Goal: Task Accomplishment & Management: Manage account settings

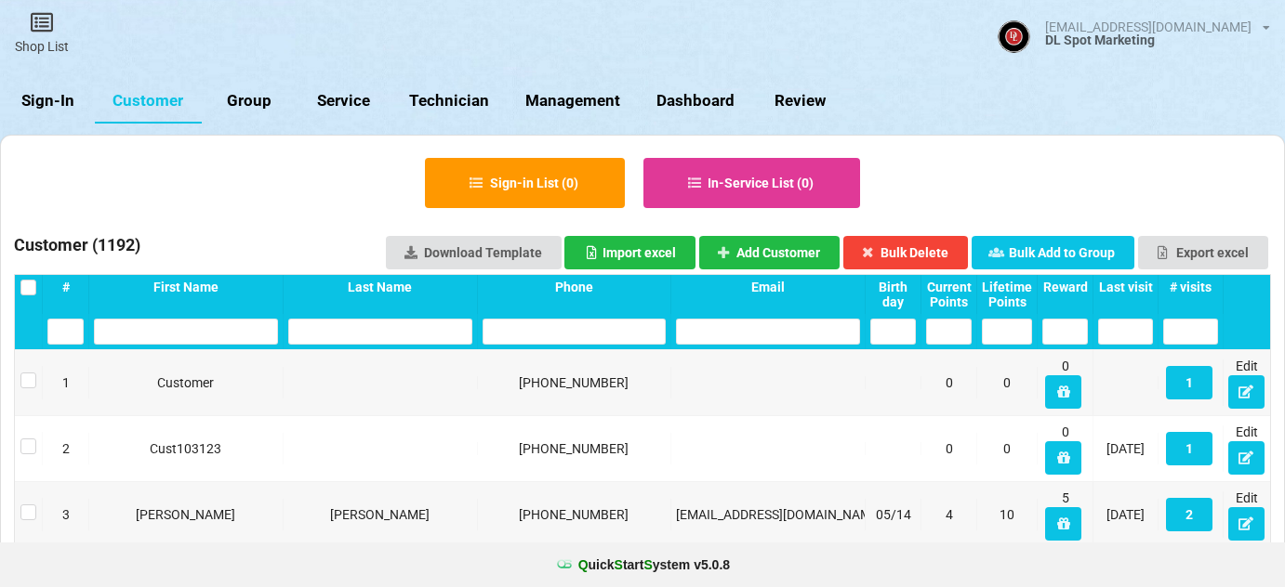
select select "25"
click at [46, 91] on link "Sign-In" at bounding box center [47, 101] width 95 height 45
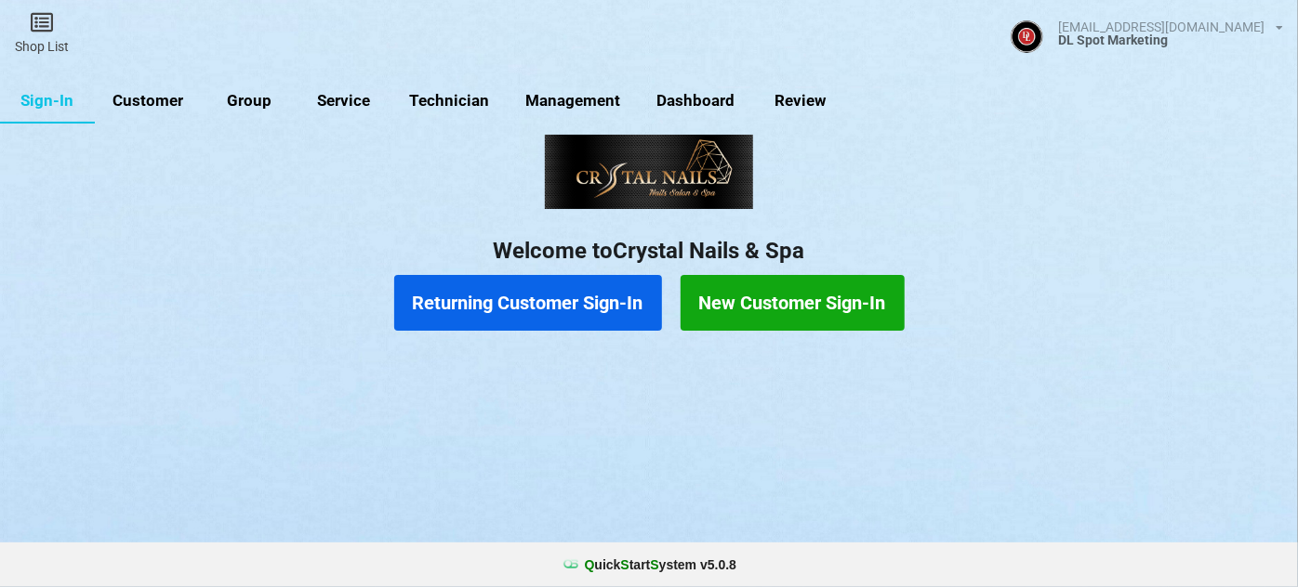
click at [151, 103] on link "Customer" at bounding box center [148, 101] width 107 height 45
select select "25"
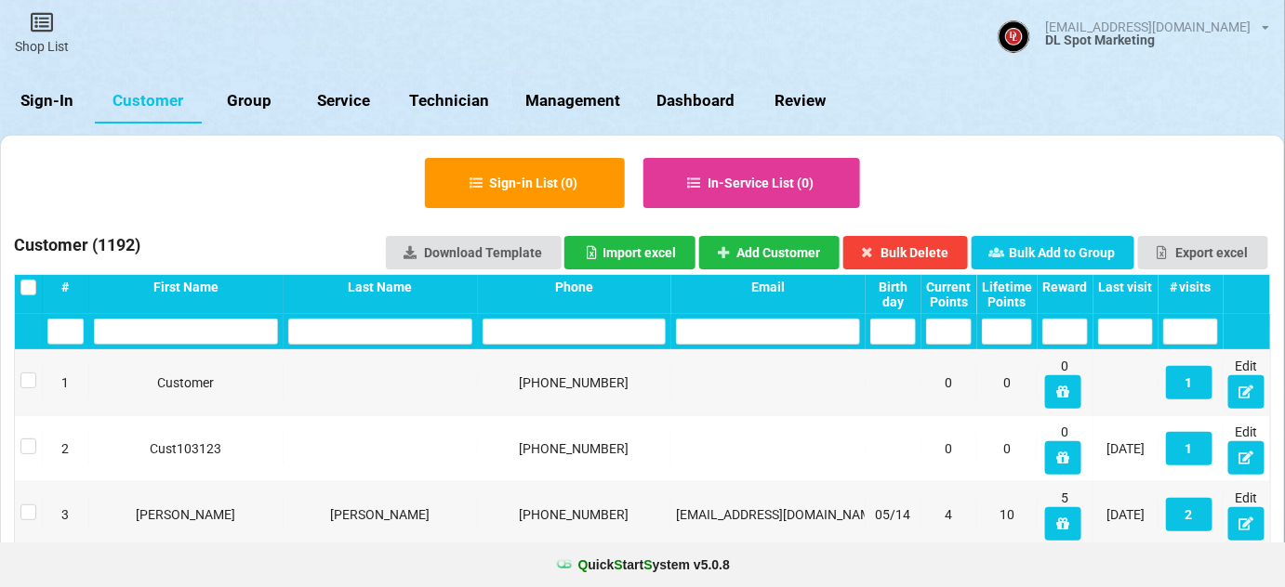
click at [254, 99] on link "Group" at bounding box center [249, 101] width 95 height 45
select select "25"
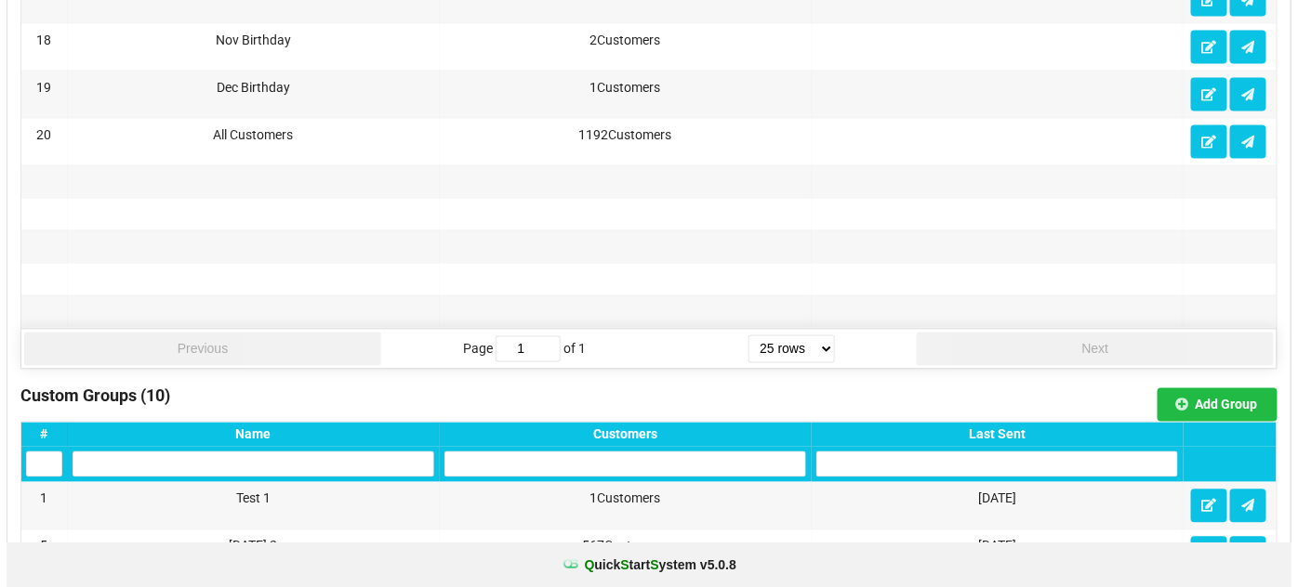
scroll to position [1013, 0]
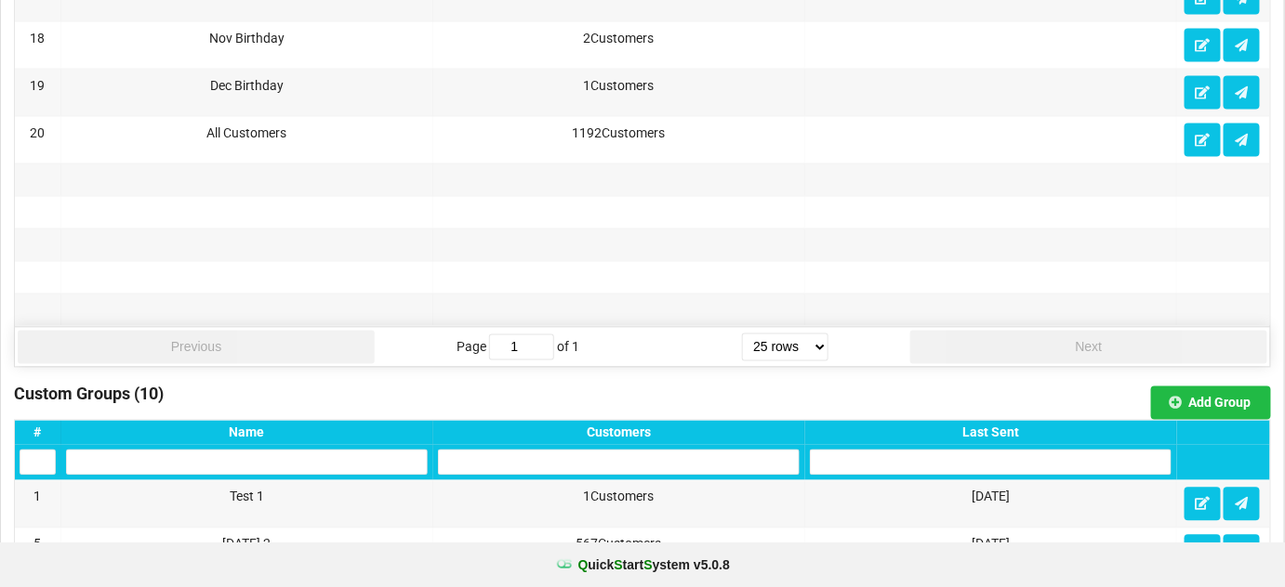
click at [1001, 426] on div "Last Sent" at bounding box center [991, 433] width 362 height 15
click at [1198, 498] on icon at bounding box center [1202, 503] width 16 height 11
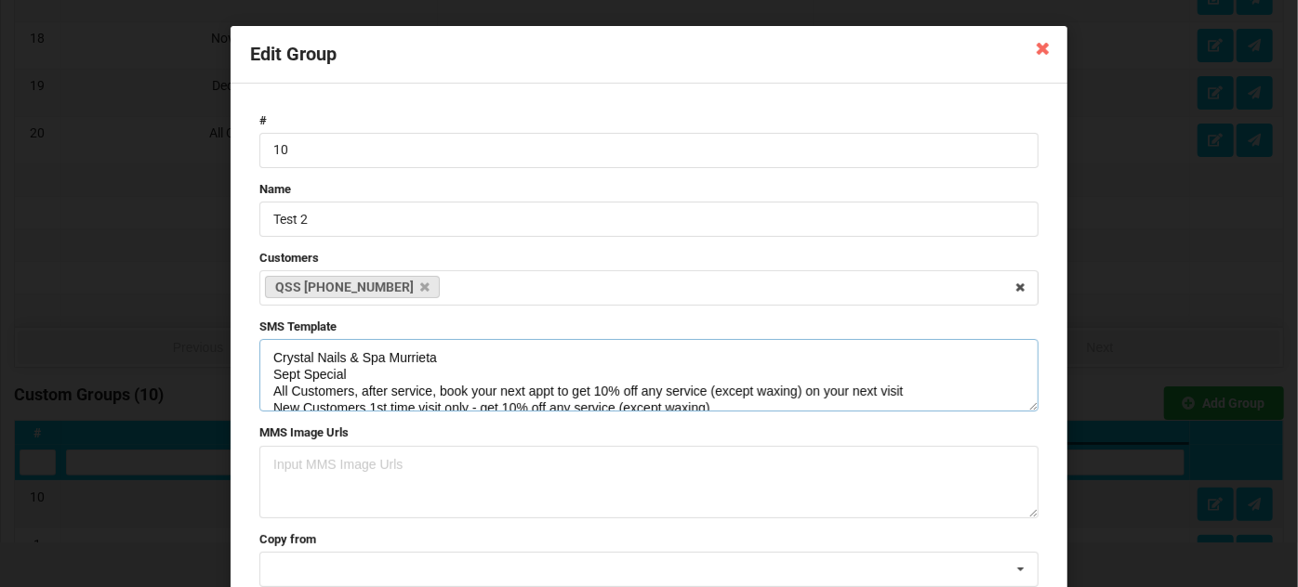
drag, startPoint x: 345, startPoint y: 371, endPoint x: 354, endPoint y: 385, distance: 16.8
click at [344, 372] on textarea "Crystal Nails & Spa Murrieta Sept Special All Customers, after service, book yo…" at bounding box center [648, 375] width 779 height 73
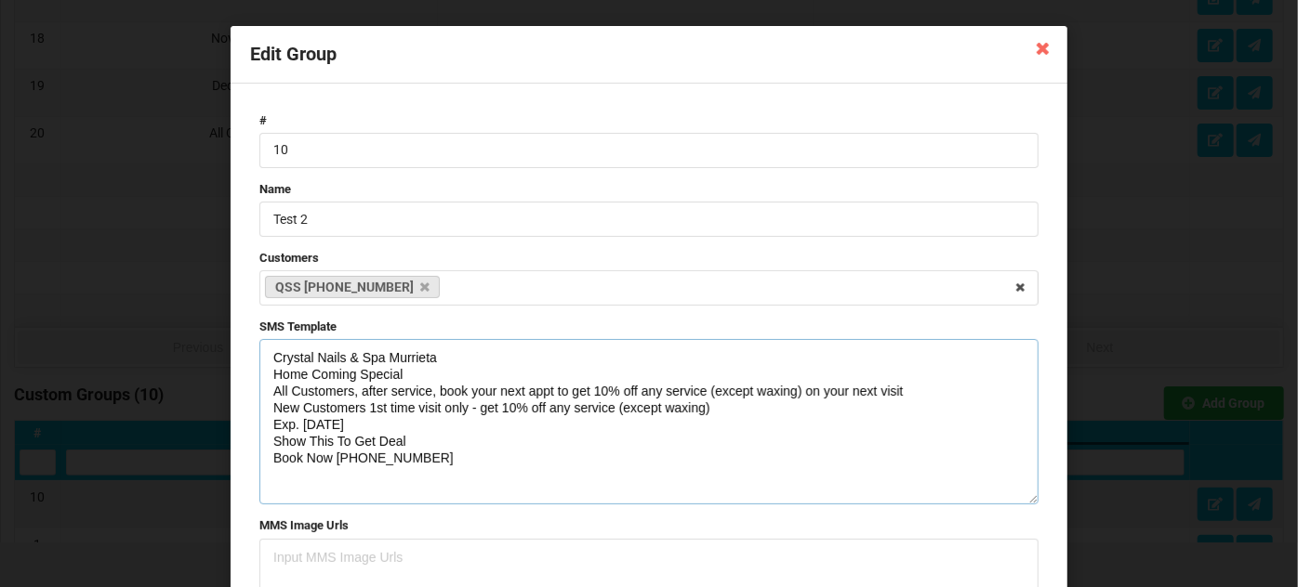
drag, startPoint x: 1031, startPoint y: 407, endPoint x: 1020, endPoint y: 501, distance: 94.5
click at [1020, 501] on textarea "Crystal Nails & Spa Murrieta Home Coming Special All Customers, after service, …" at bounding box center [648, 421] width 779 height 165
drag, startPoint x: 270, startPoint y: 389, endPoint x: 590, endPoint y: 388, distance: 320.7
click at [590, 388] on textarea "Crystal Nails & Spa Murrieta Home Coming Special All Customers, after service, …" at bounding box center [648, 421] width 779 height 165
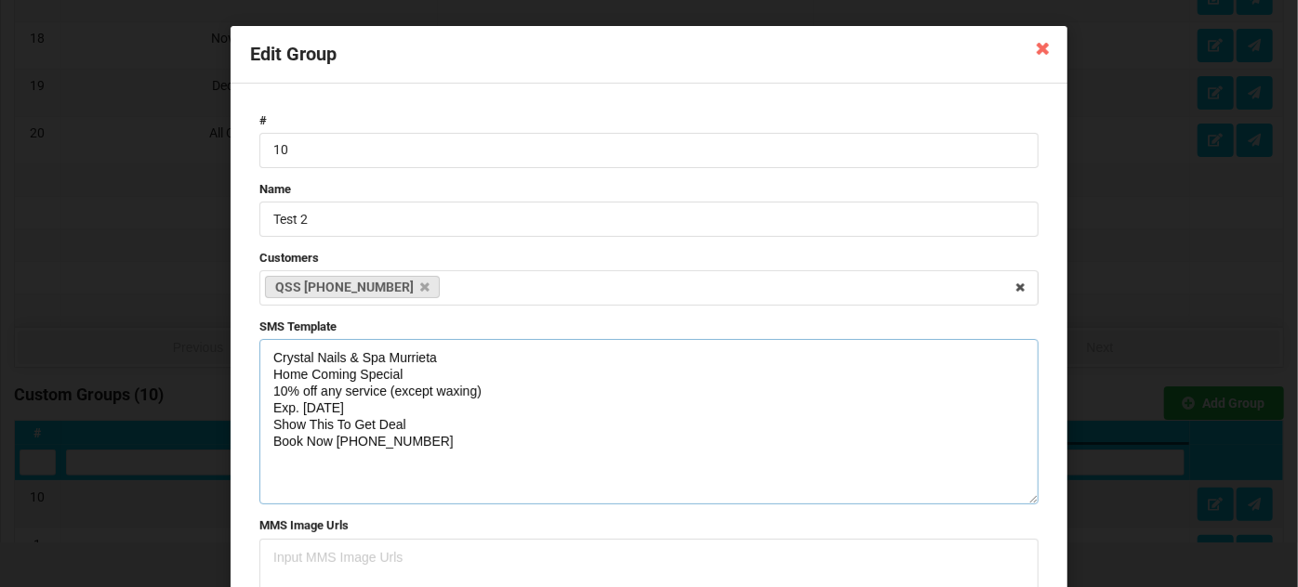
click at [324, 412] on textarea "Crystal Nails & Spa Murrieta Home Coming Special 10% off any service (except wa…" at bounding box center [648, 421] width 779 height 165
drag, startPoint x: 422, startPoint y: 442, endPoint x: 257, endPoint y: 358, distance: 185.4
click at [259, 358] on textarea "Crystal Nails & Spa Murrieta Home Coming Special 10% off any service (except wa…" at bounding box center [648, 421] width 779 height 165
type textarea "Crystal Nails & Spa Murrieta Home Coming Special 10% off any service (except wa…"
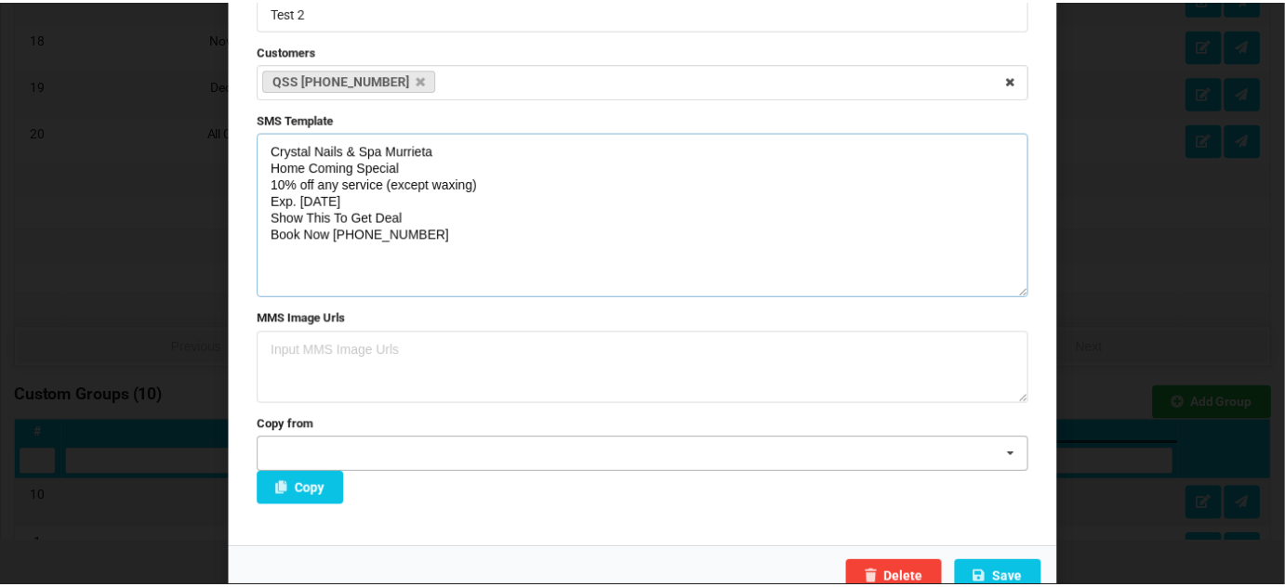
scroll to position [226, 0]
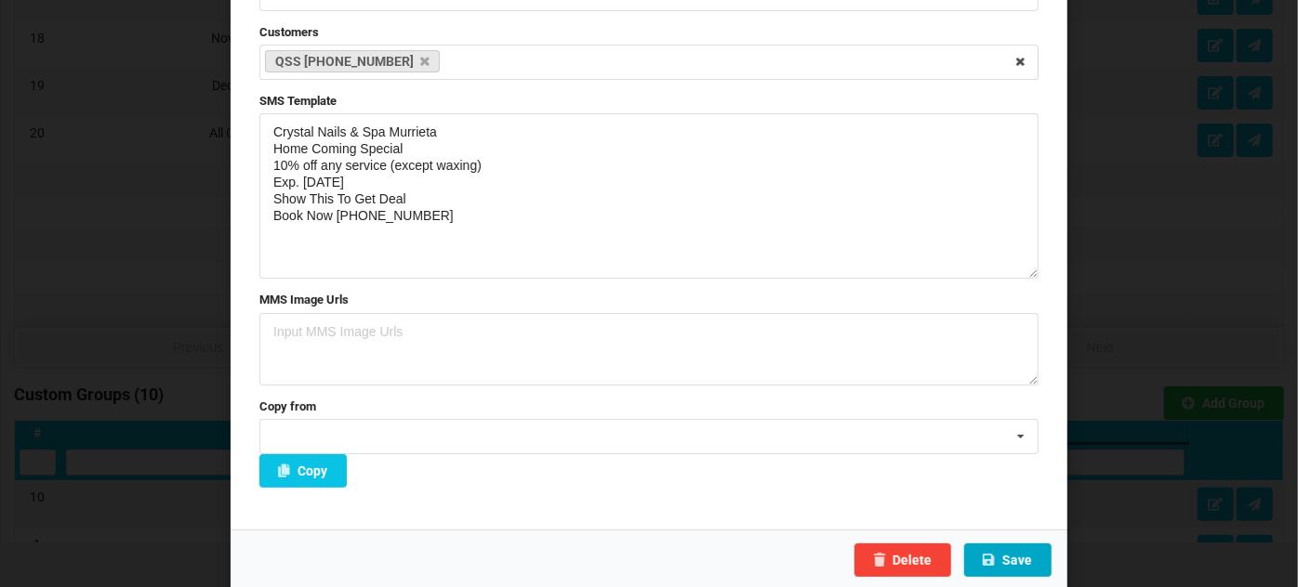
click at [1008, 552] on button "Save" at bounding box center [1007, 560] width 87 height 33
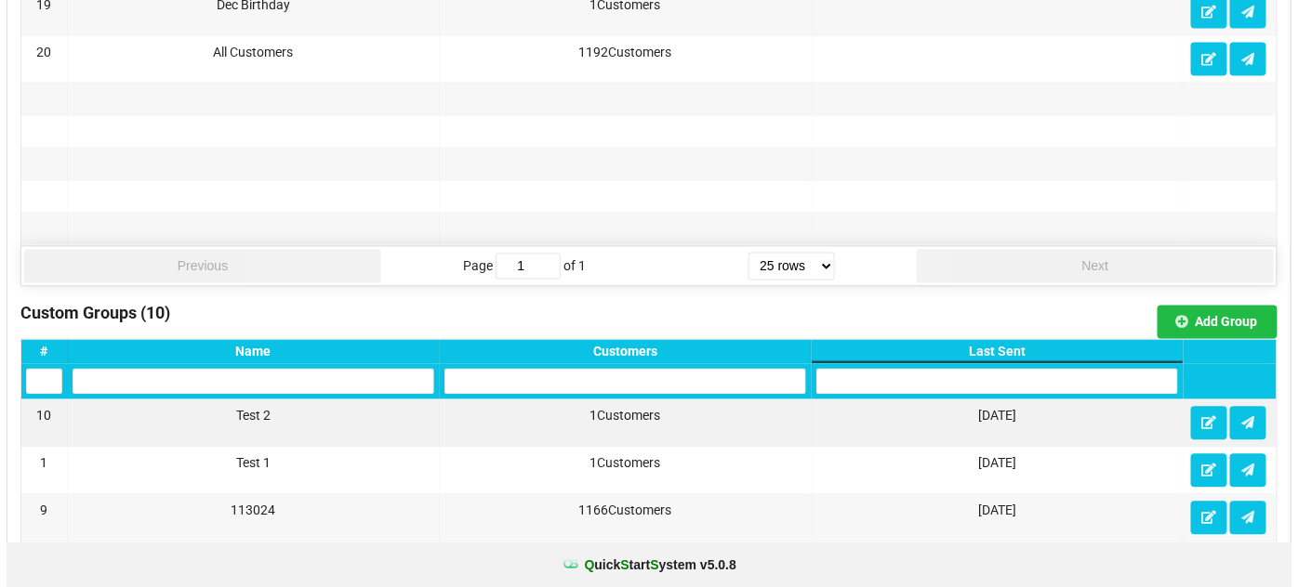
scroll to position [1127, 0]
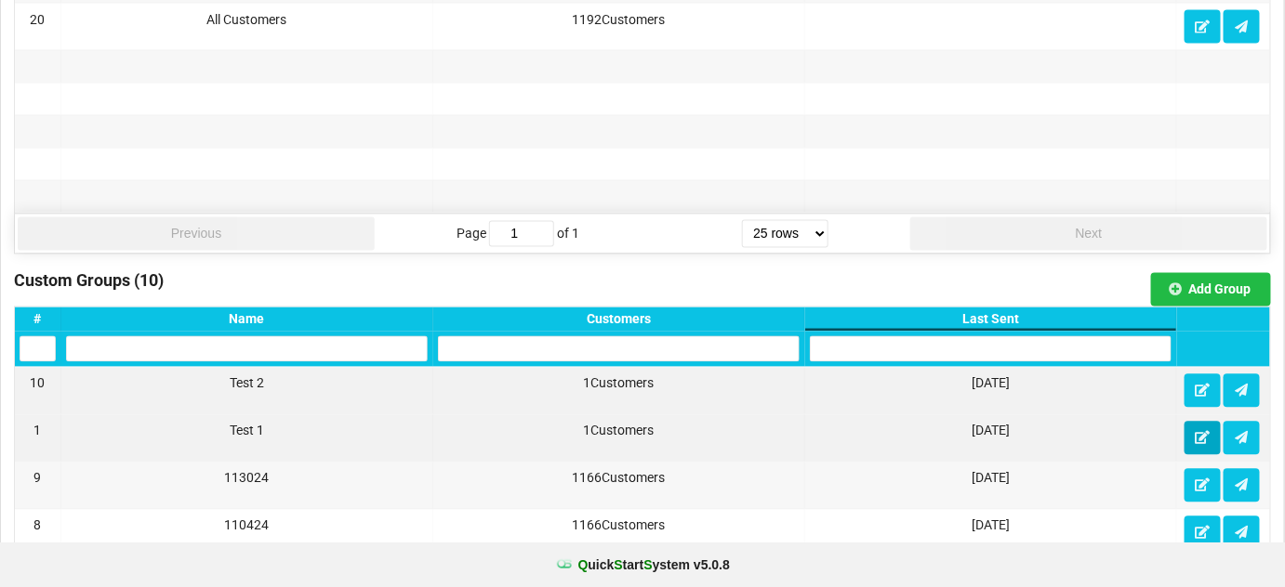
click at [1198, 432] on icon at bounding box center [1202, 437] width 16 height 11
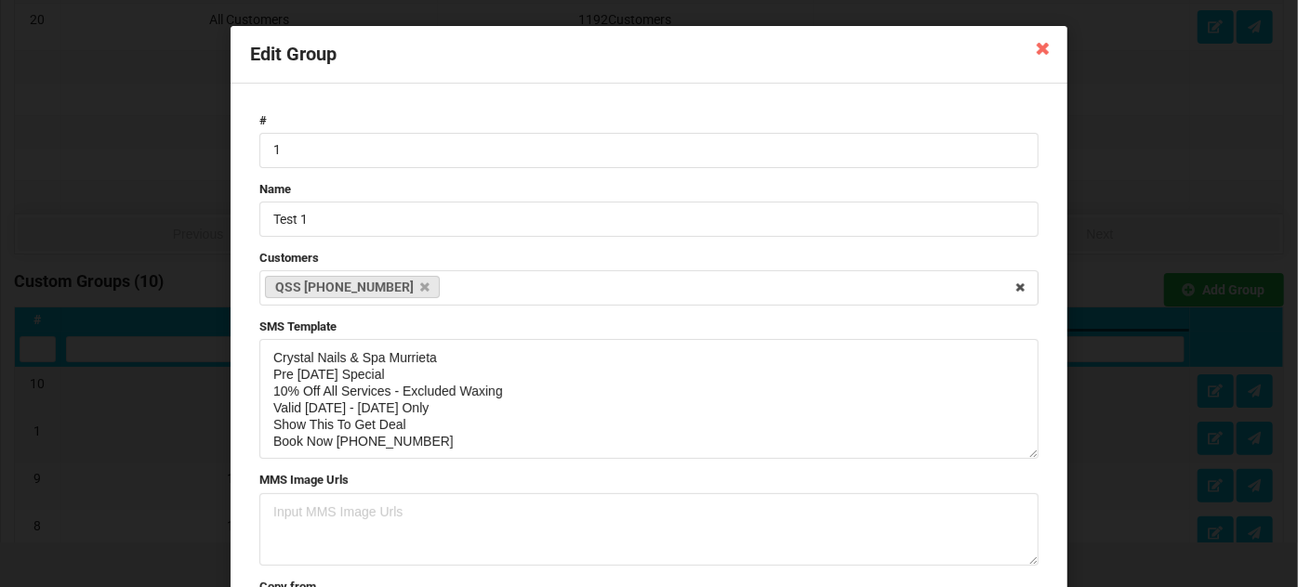
drag, startPoint x: 1027, startPoint y: 405, endPoint x: 1031, endPoint y: 454, distance: 48.5
click at [1031, 454] on textarea "Crystal Nails & Spa Murrieta Pre [DATE] Special 10% Off All Services - Excluded…" at bounding box center [648, 399] width 779 height 120
drag, startPoint x: 353, startPoint y: 374, endPoint x: 268, endPoint y: 381, distance: 85.8
click at [268, 381] on textarea "Crystal Nails & Spa Murrieta Pre [DATE] Special 10% Off All Services - Excluded…" at bounding box center [648, 399] width 779 height 120
click at [301, 408] on textarea "Crystal Nails & Spa Murrieta Home Coming Special 10% Off All Services - Exclude…" at bounding box center [648, 399] width 779 height 120
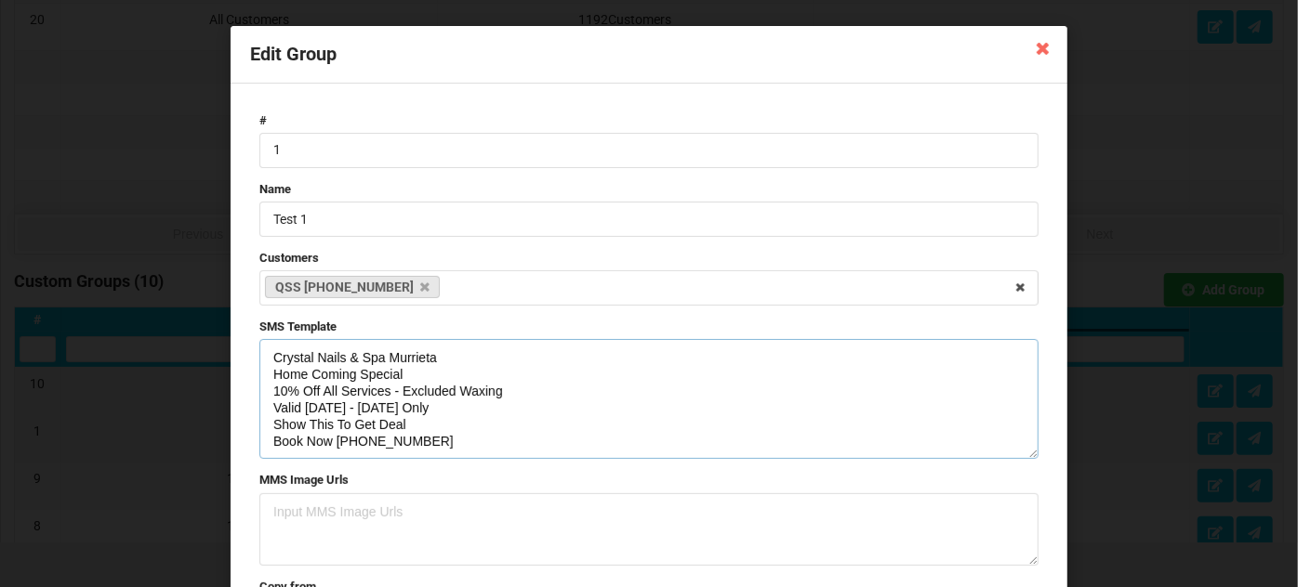
drag, startPoint x: 411, startPoint y: 408, endPoint x: 268, endPoint y: 407, distance: 143.2
click at [268, 407] on textarea "Crystal Nails & Spa Murrieta Home Coming Special 10% Off All Services - Exclude…" at bounding box center [648, 399] width 779 height 120
drag, startPoint x: 422, startPoint y: 439, endPoint x: 254, endPoint y: 351, distance: 189.6
click at [254, 351] on form "# 1 Name Test 1 Customers QSS [PHONE_NUMBER] Select Customers Customer - [PHONE…" at bounding box center [649, 396] width 798 height 587
type textarea "Crystal Nails & Spa Murrieta Home Coming Special 10% Off All Services - Exclude…"
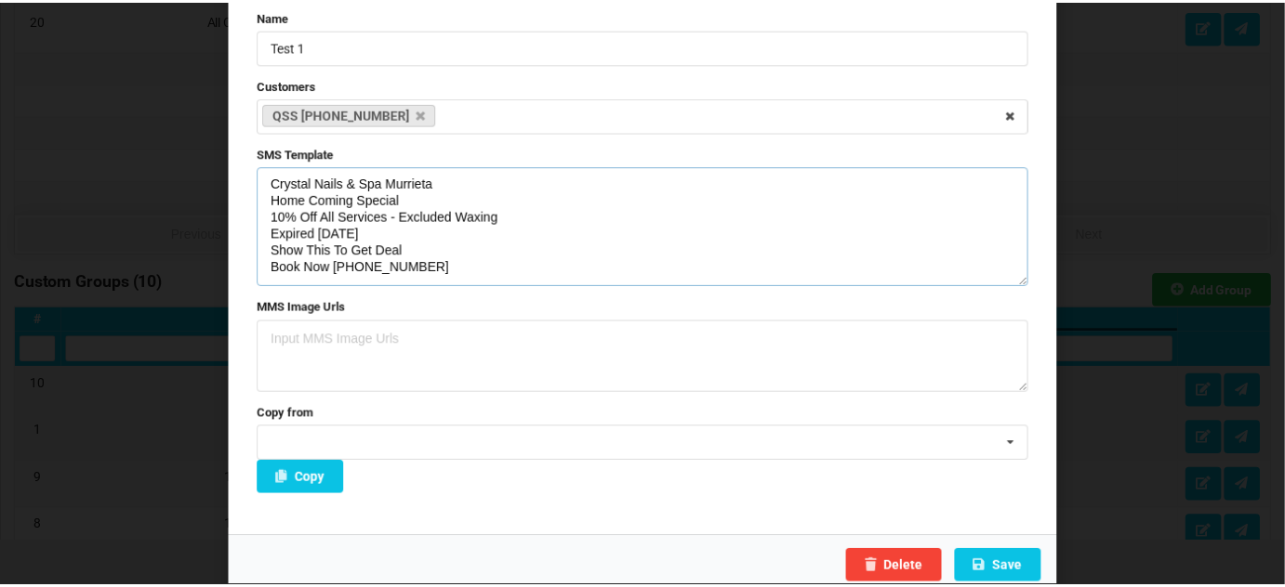
scroll to position [180, 0]
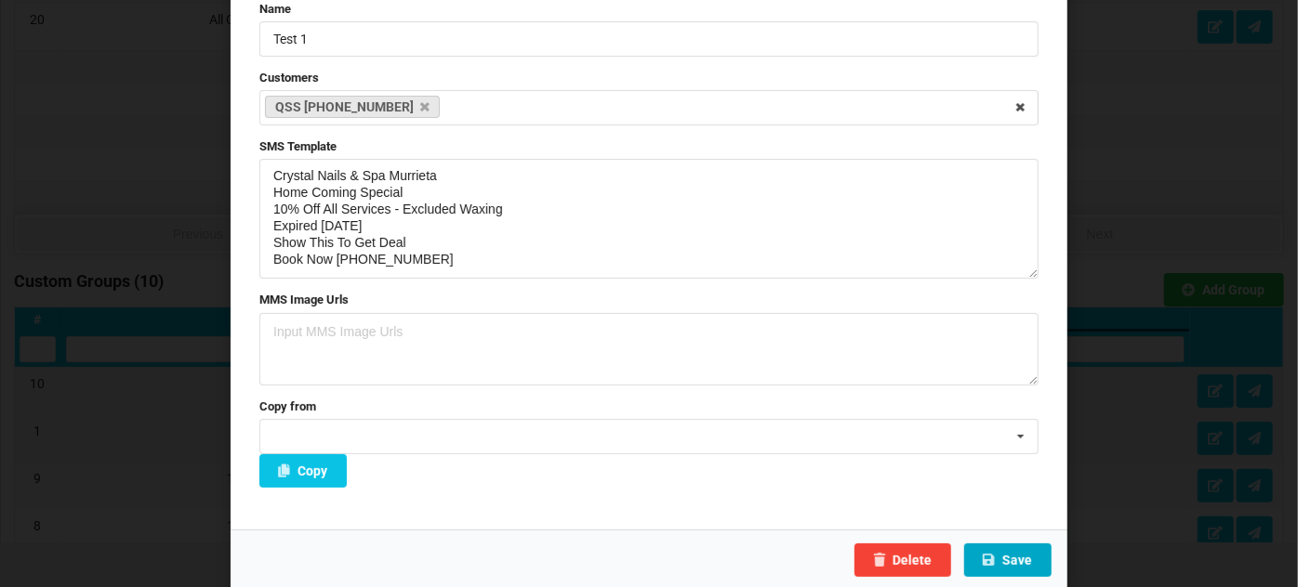
click at [1001, 554] on button "Save" at bounding box center [1007, 560] width 87 height 33
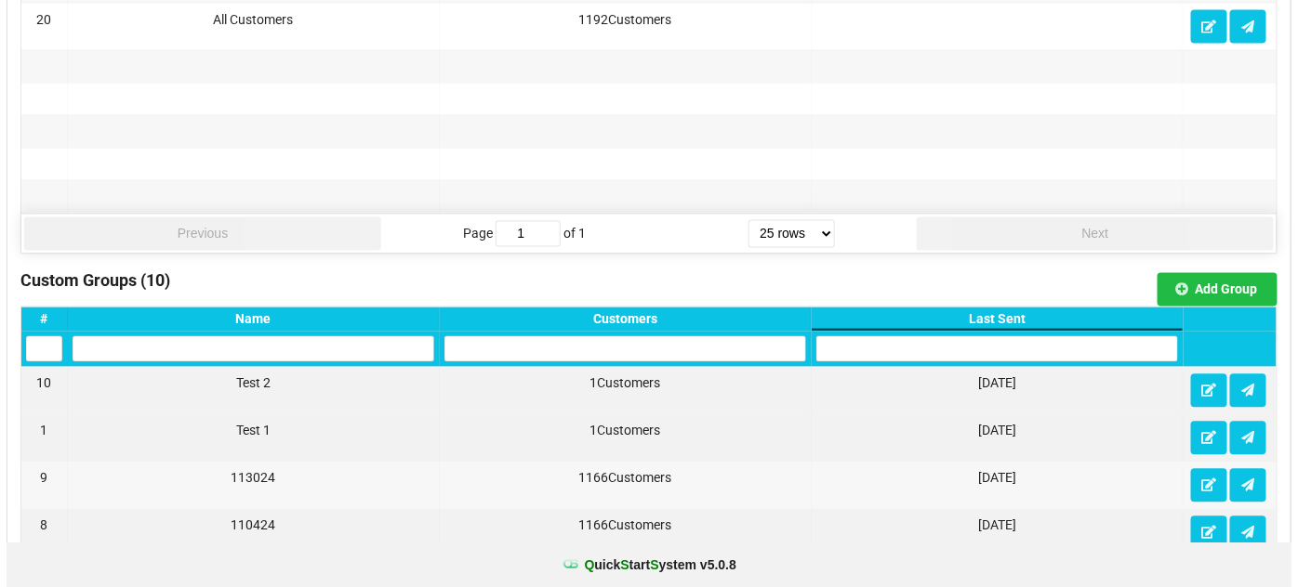
scroll to position [1239, 0]
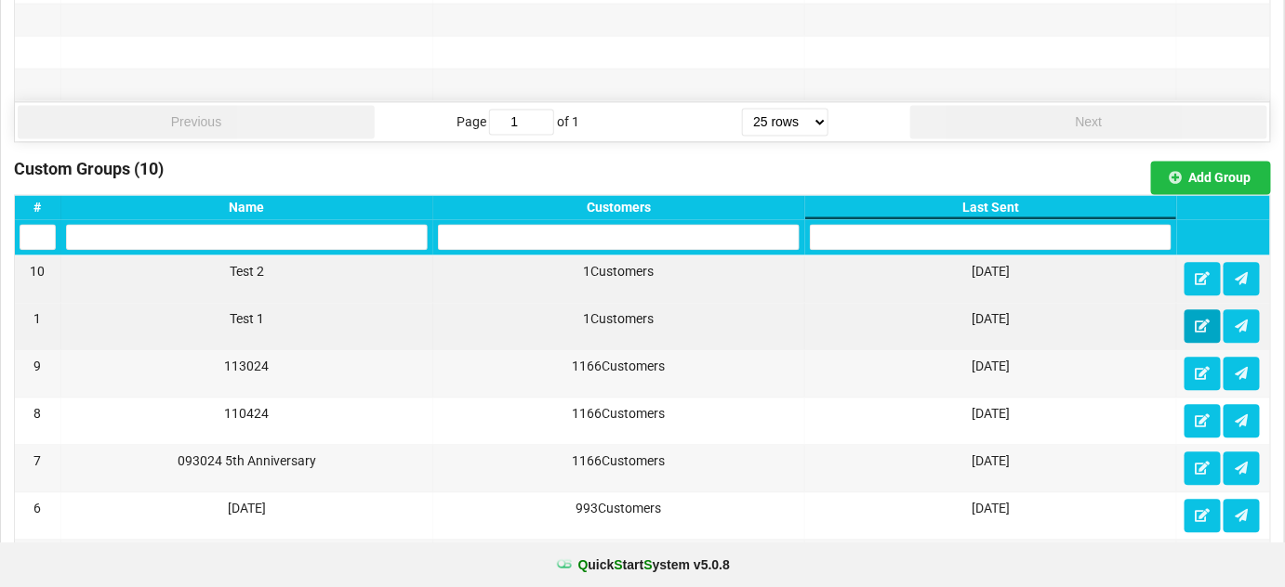
click at [1201, 320] on icon at bounding box center [1202, 325] width 16 height 11
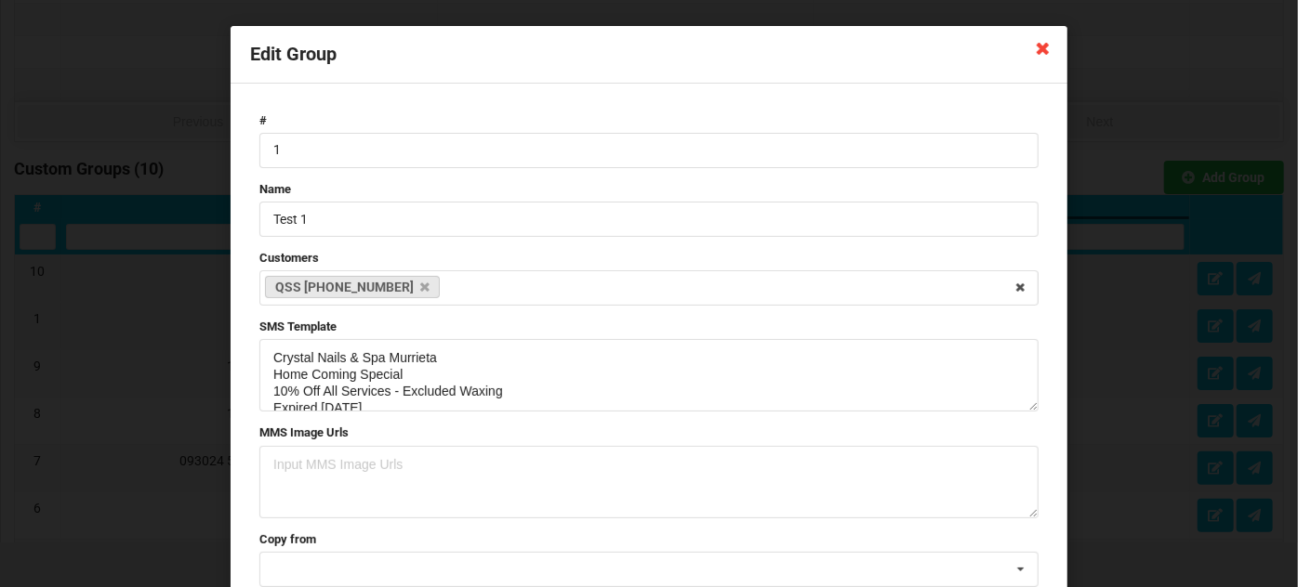
click at [1034, 44] on icon at bounding box center [1043, 48] width 30 height 30
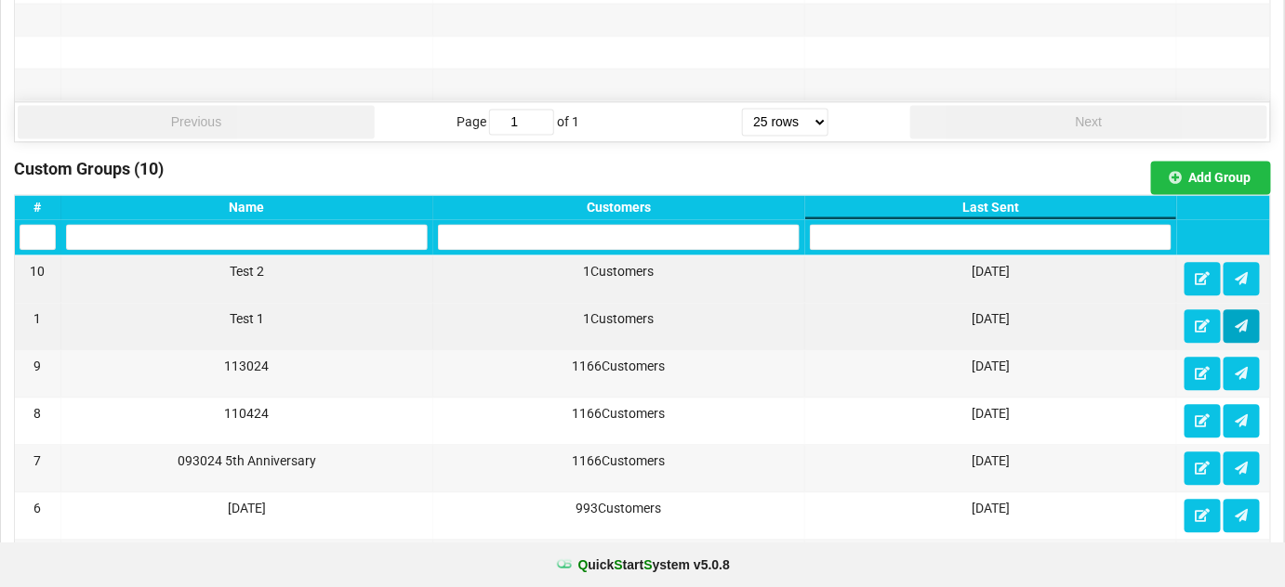
click at [1242, 320] on icon at bounding box center [1241, 325] width 16 height 11
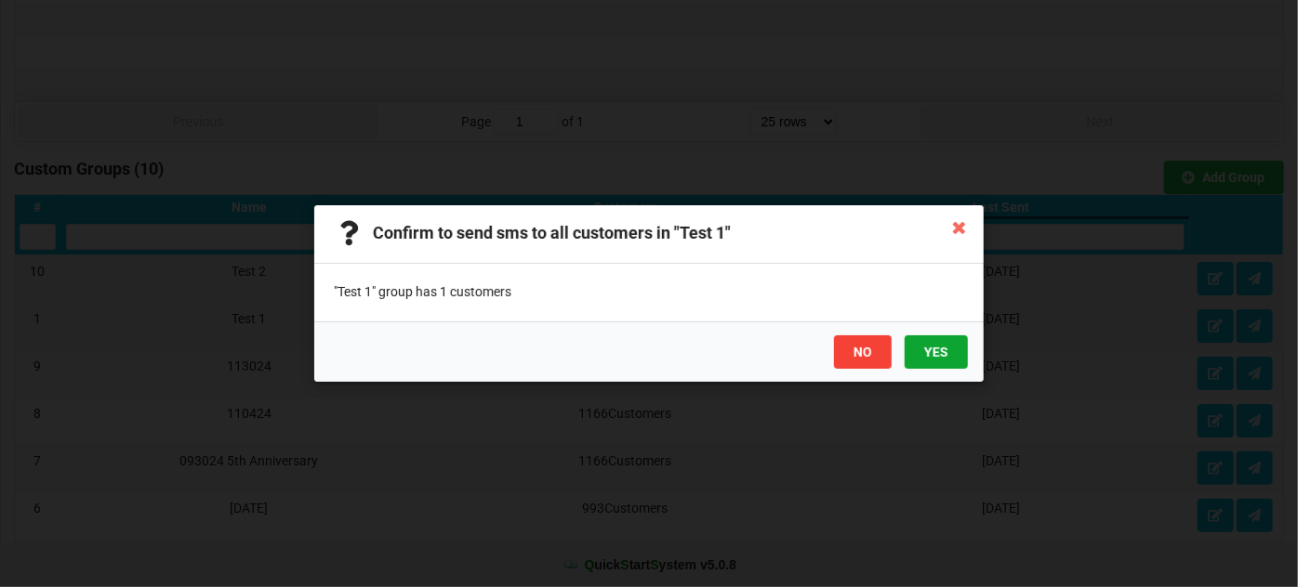
click at [933, 352] on button "YES" at bounding box center [935, 352] width 63 height 33
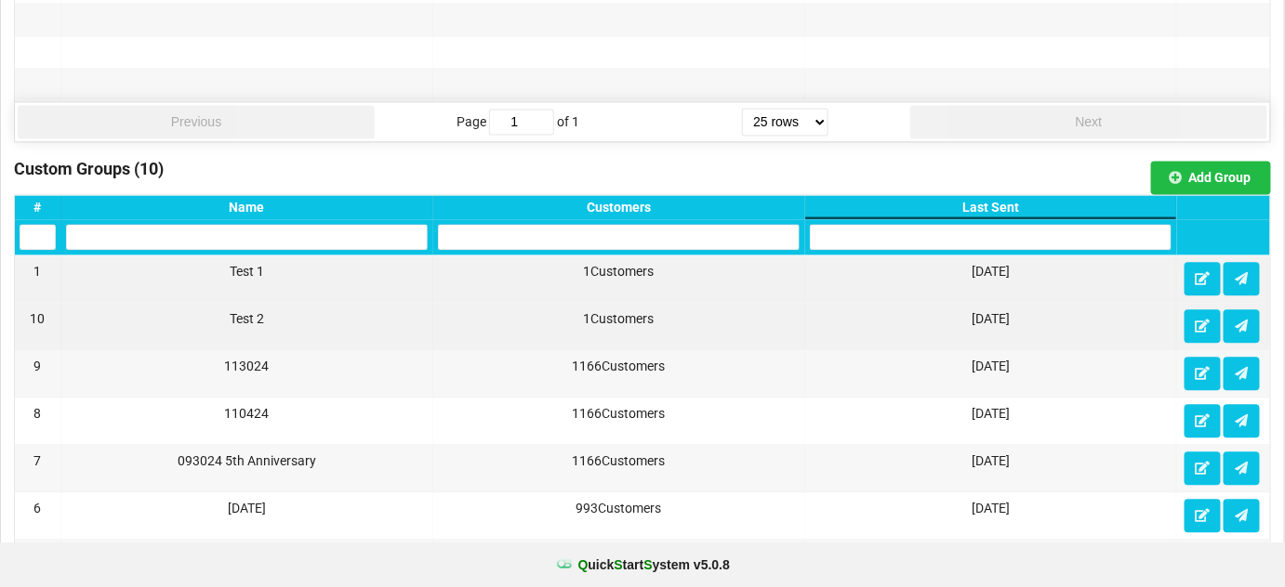
click at [995, 200] on div "Last Sent" at bounding box center [991, 207] width 362 height 15
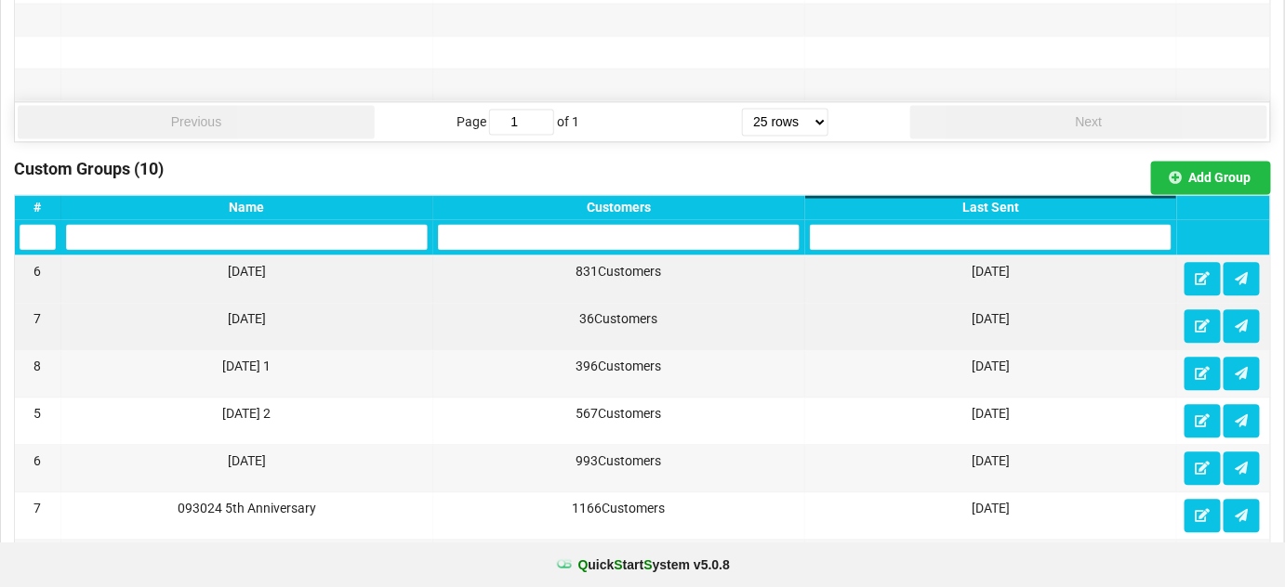
click at [994, 200] on div "Last Sent" at bounding box center [991, 207] width 362 height 15
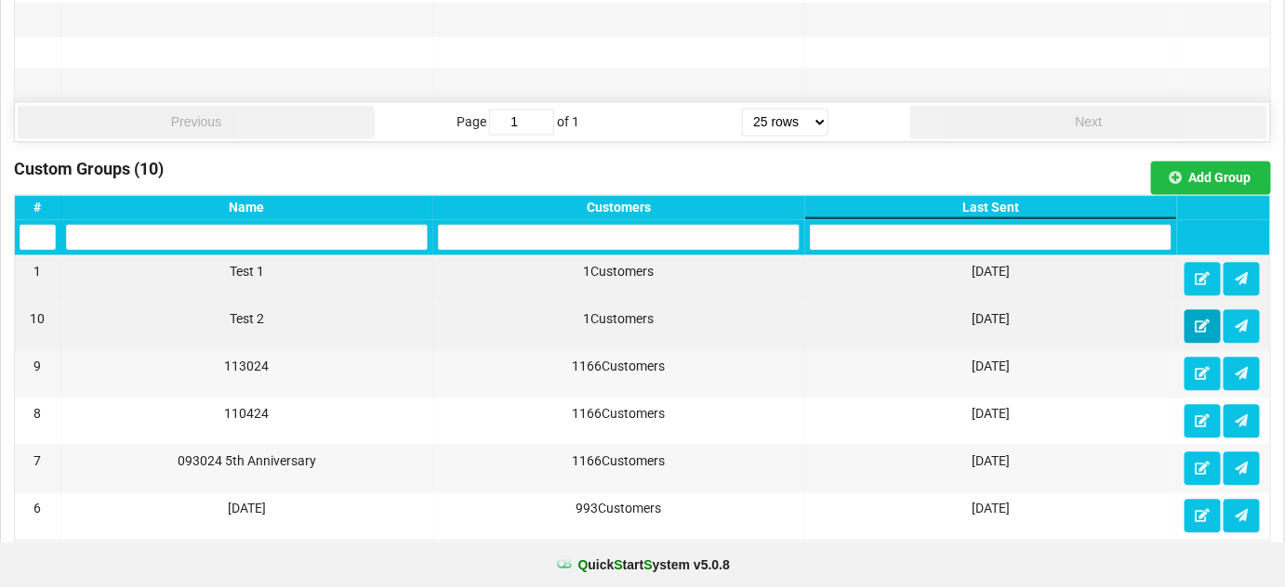
click at [1207, 320] on icon at bounding box center [1202, 325] width 16 height 11
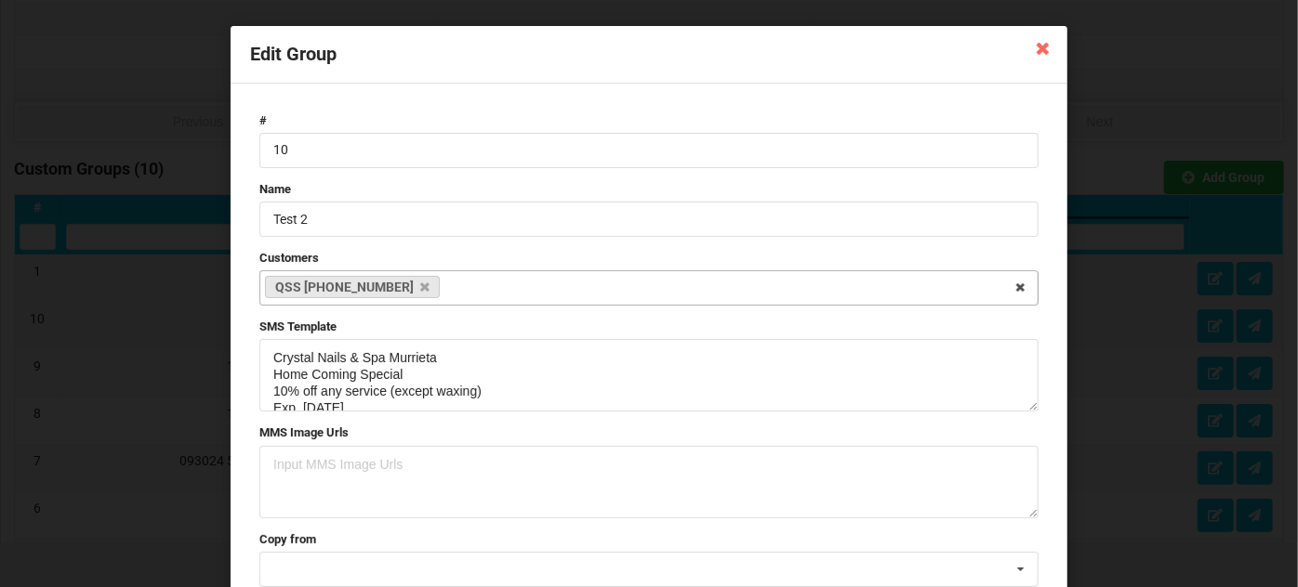
click at [445, 286] on input "text" at bounding box center [459, 289] width 29 height 16
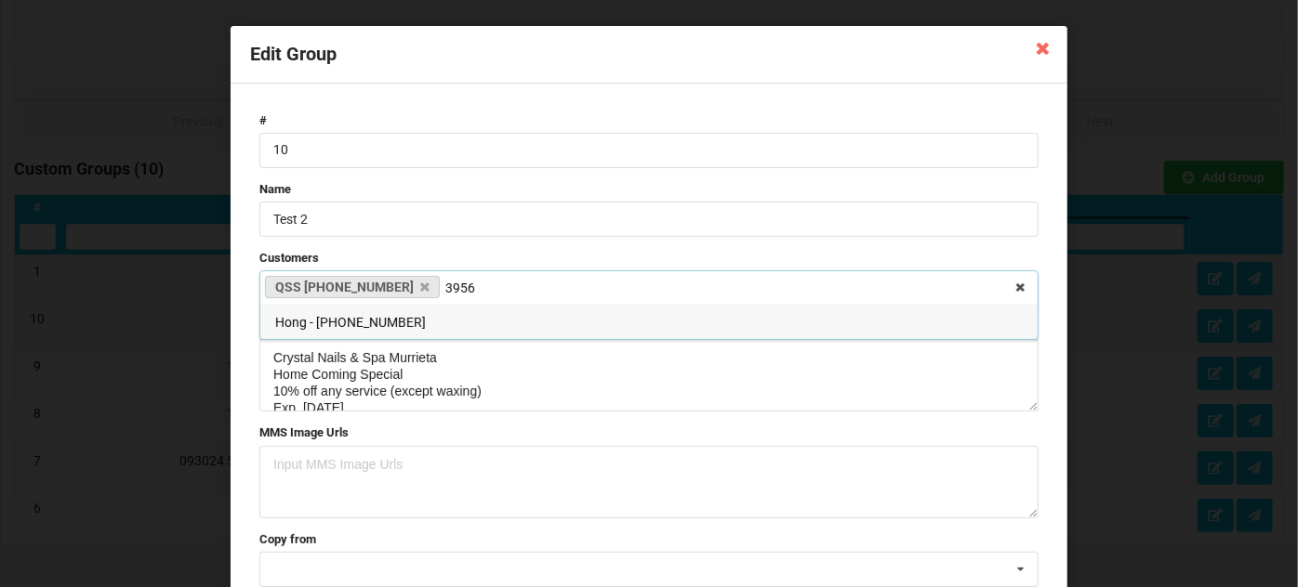
type input "3956"
click at [357, 322] on span "Hong - [PHONE_NUMBER]" at bounding box center [350, 322] width 151 height 15
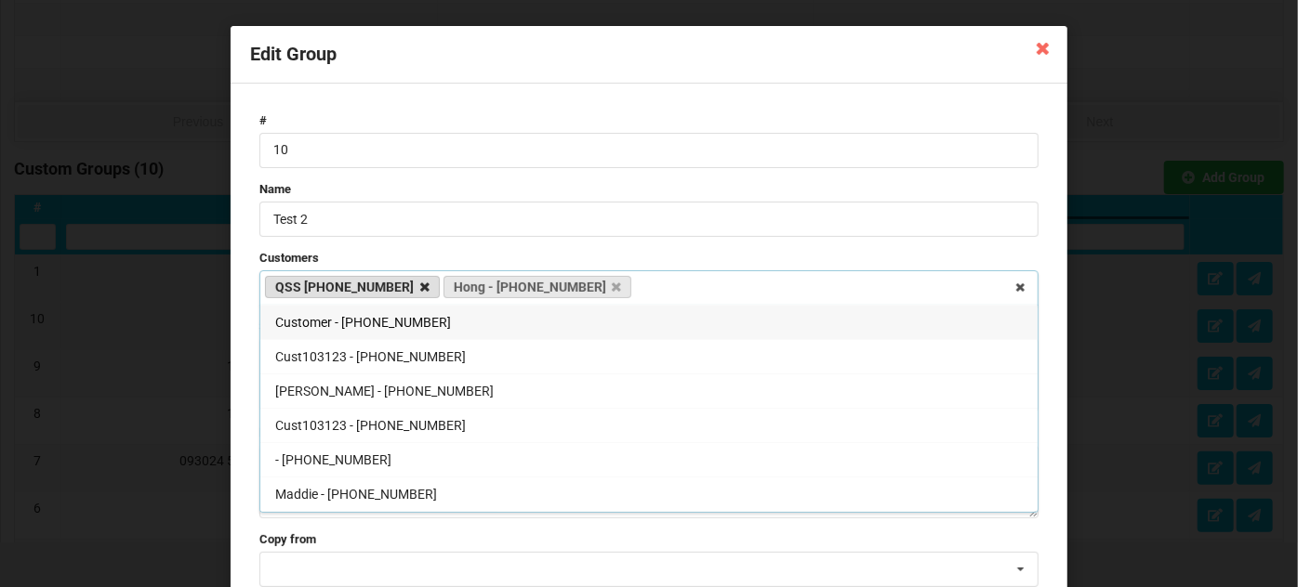
click at [420, 286] on icon at bounding box center [424, 288] width 9 height 12
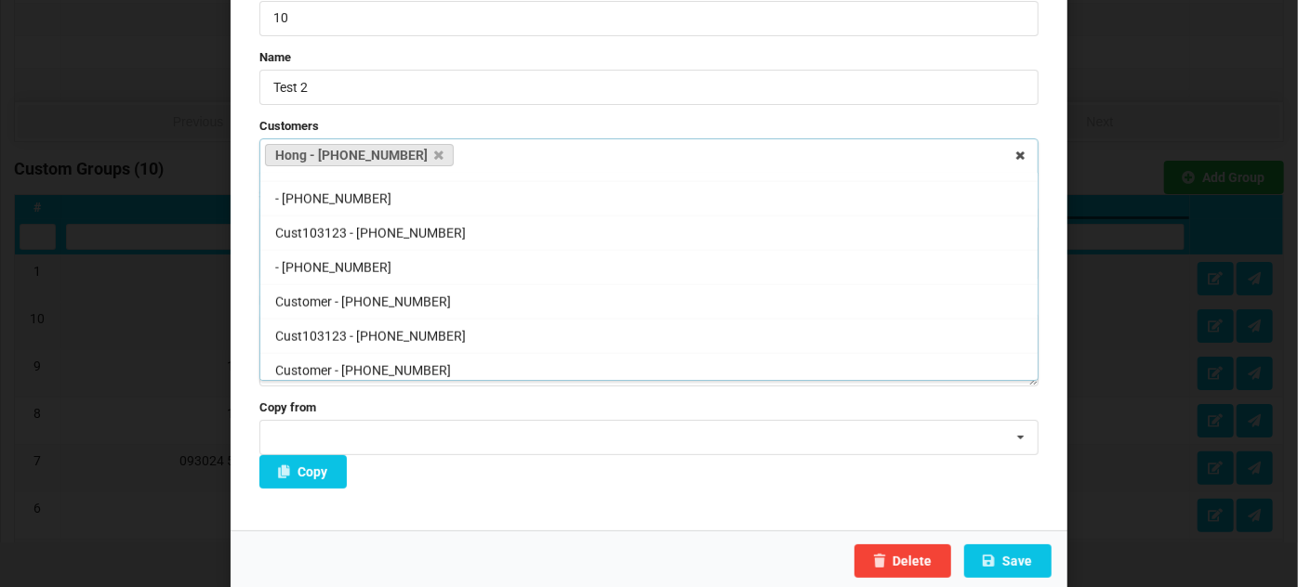
scroll to position [133, 0]
click at [1014, 554] on button "Save" at bounding box center [1007, 560] width 87 height 33
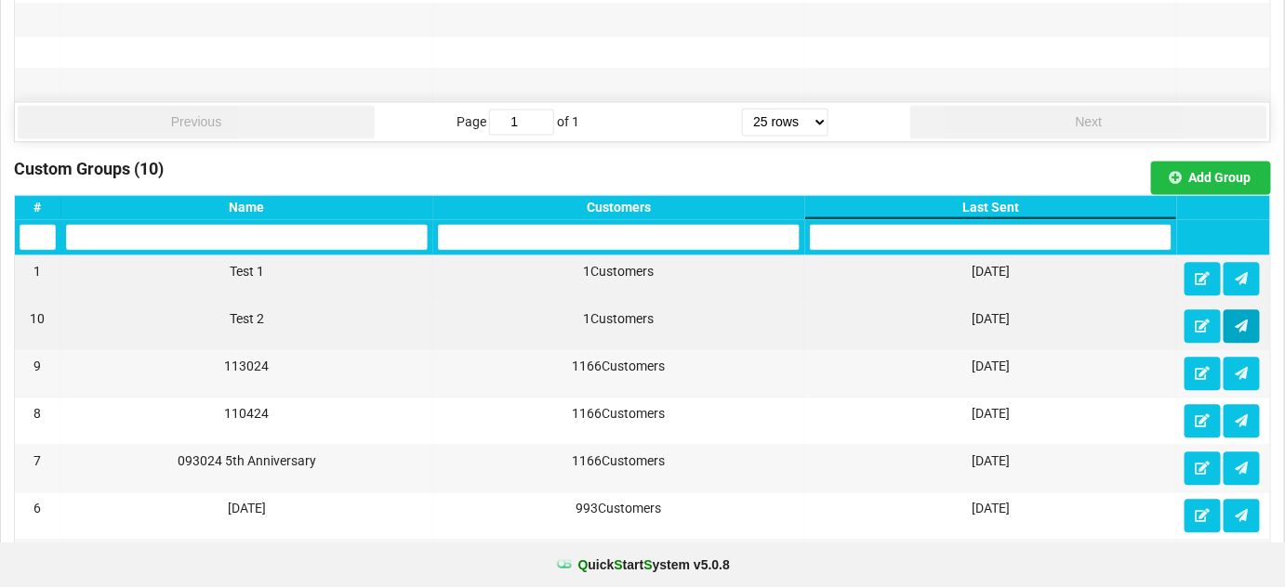
click at [1243, 320] on icon at bounding box center [1241, 325] width 16 height 11
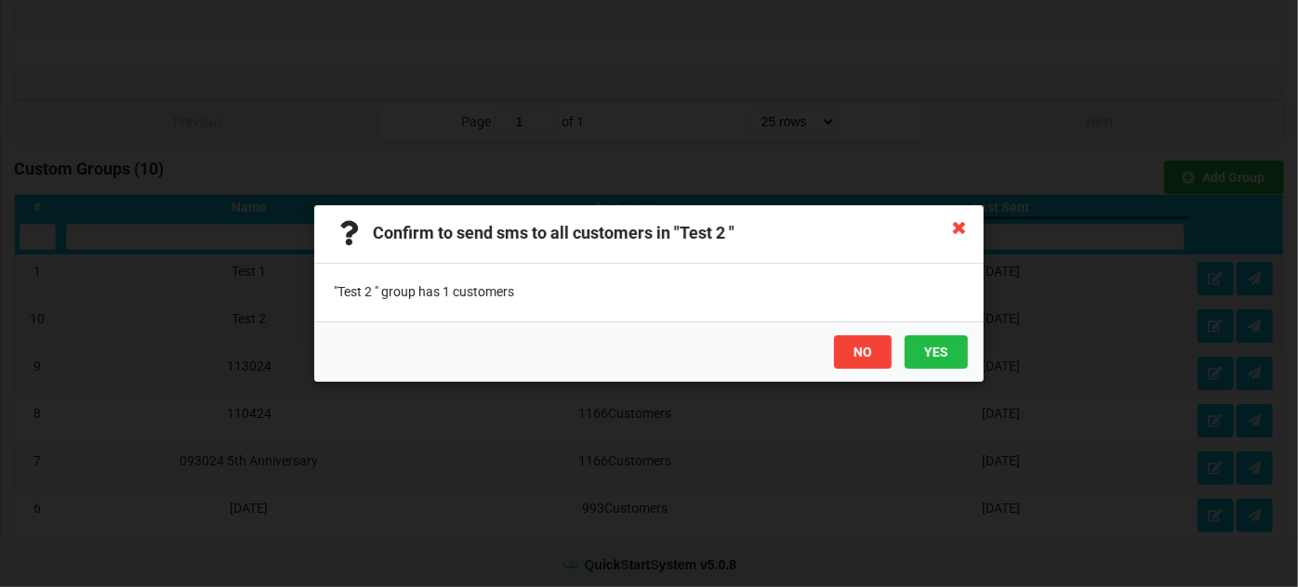
click at [959, 223] on icon at bounding box center [959, 227] width 30 height 30
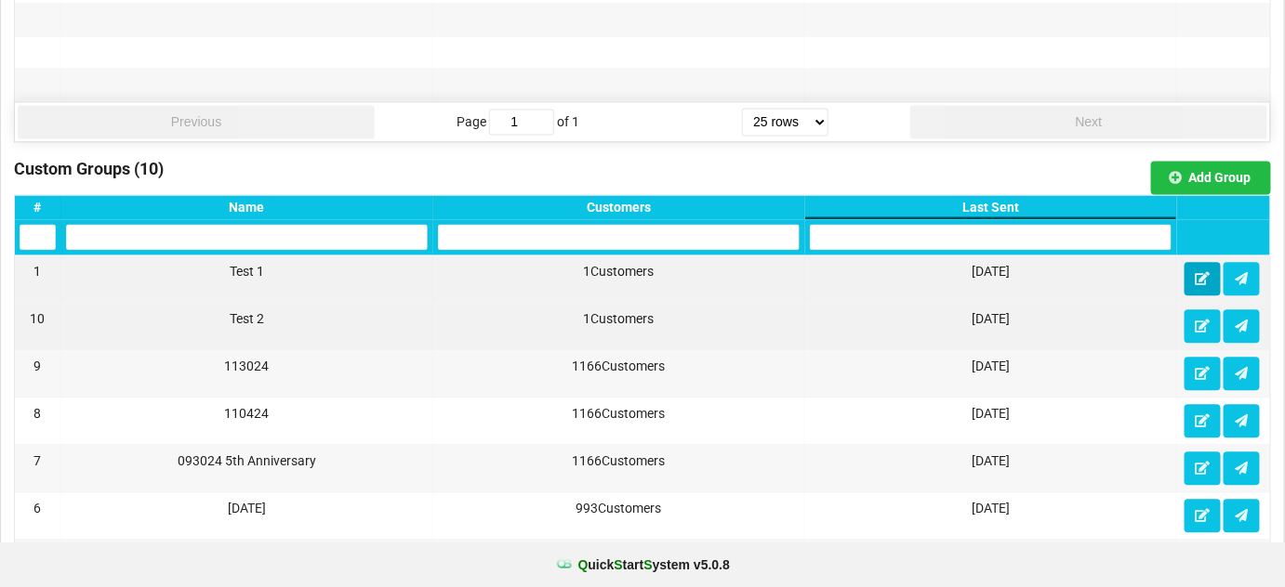
click at [1212, 267] on button at bounding box center [1202, 278] width 36 height 33
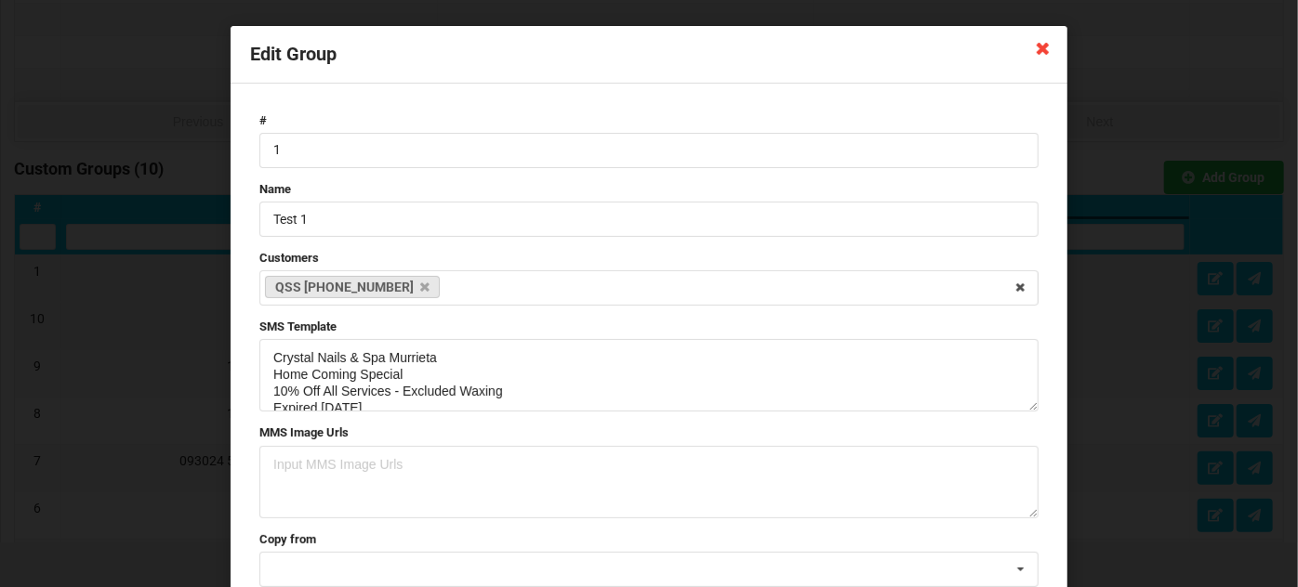
click at [1043, 48] on icon at bounding box center [1043, 48] width 30 height 30
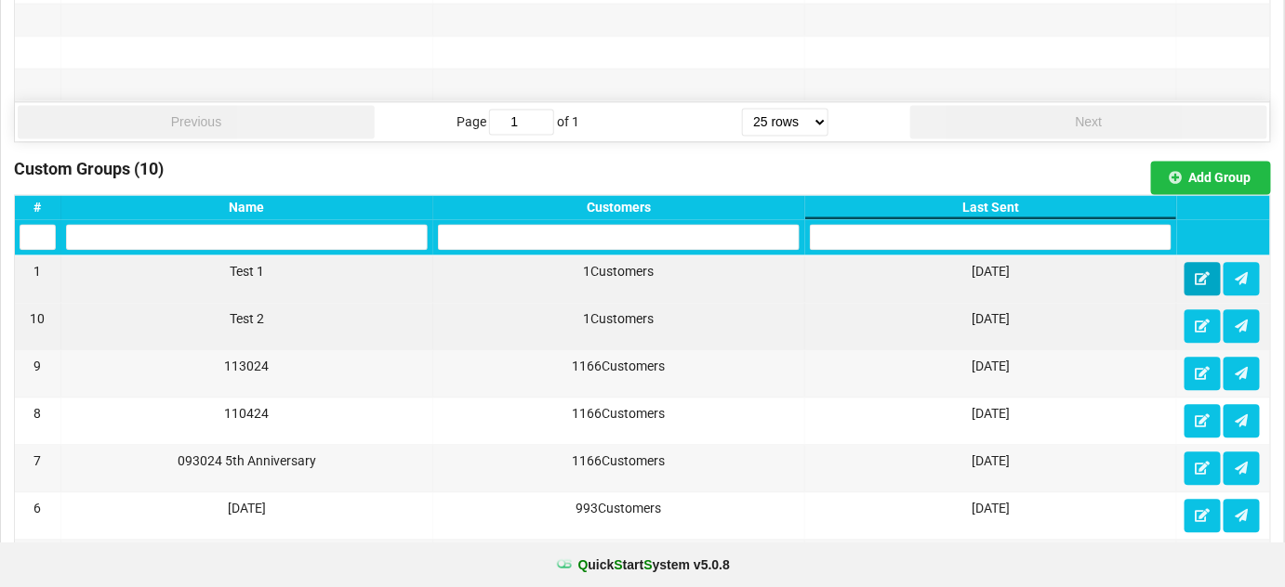
click at [1204, 272] on icon at bounding box center [1202, 277] width 16 height 11
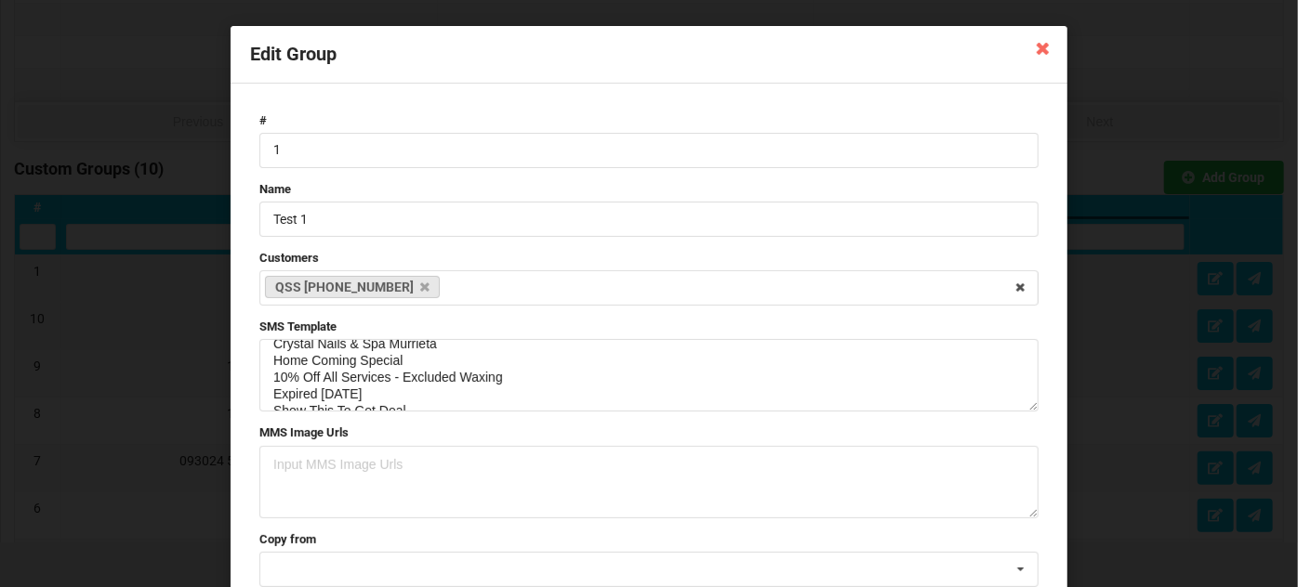
scroll to position [0, 0]
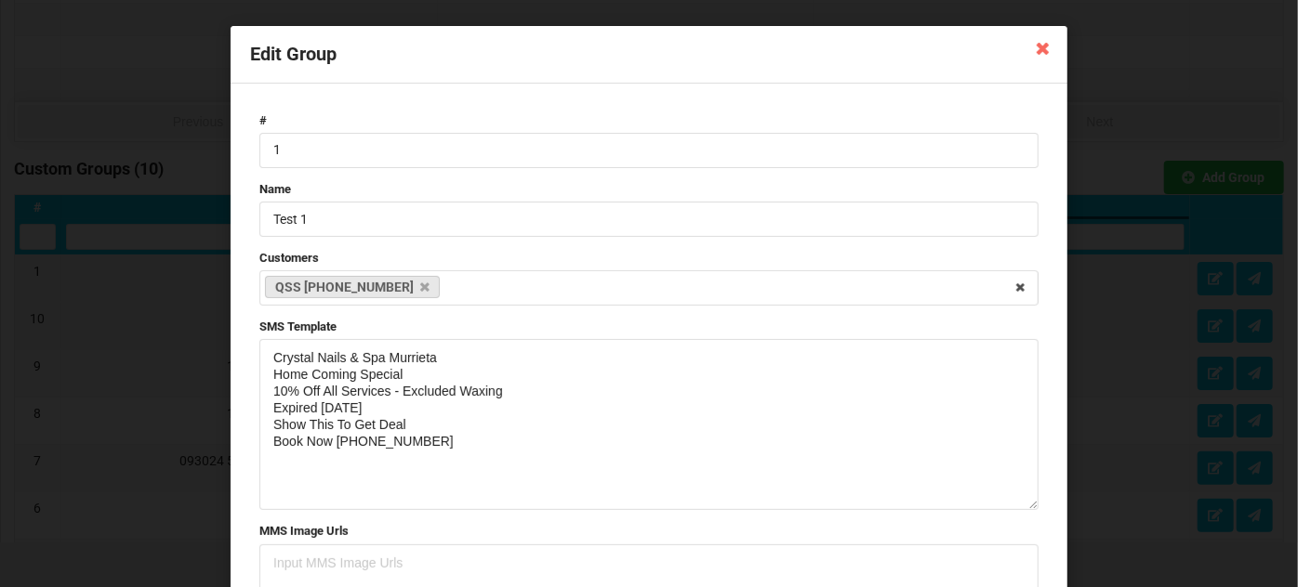
drag, startPoint x: 1028, startPoint y: 407, endPoint x: 1032, endPoint y: 511, distance: 104.2
click at [1032, 510] on textarea "Crystal Nails & Spa Murrieta Home Coming Special 10% Off All Services - Exclude…" at bounding box center [648, 424] width 779 height 171
drag, startPoint x: 433, startPoint y: 438, endPoint x: 245, endPoint y: 353, distance: 205.9
click at [250, 353] on form "# 1 Name Test 1 Customers QSS [PHONE_NUMBER] Select Customers Customer - [PHONE…" at bounding box center [649, 424] width 798 height 643
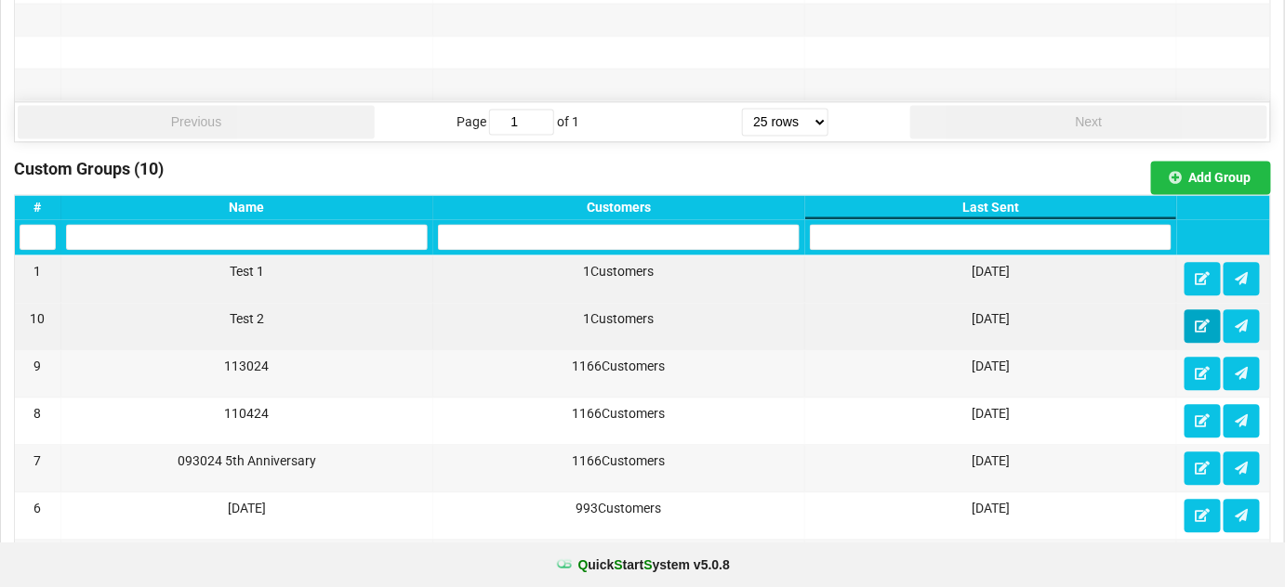
click at [1209, 320] on icon at bounding box center [1202, 325] width 16 height 11
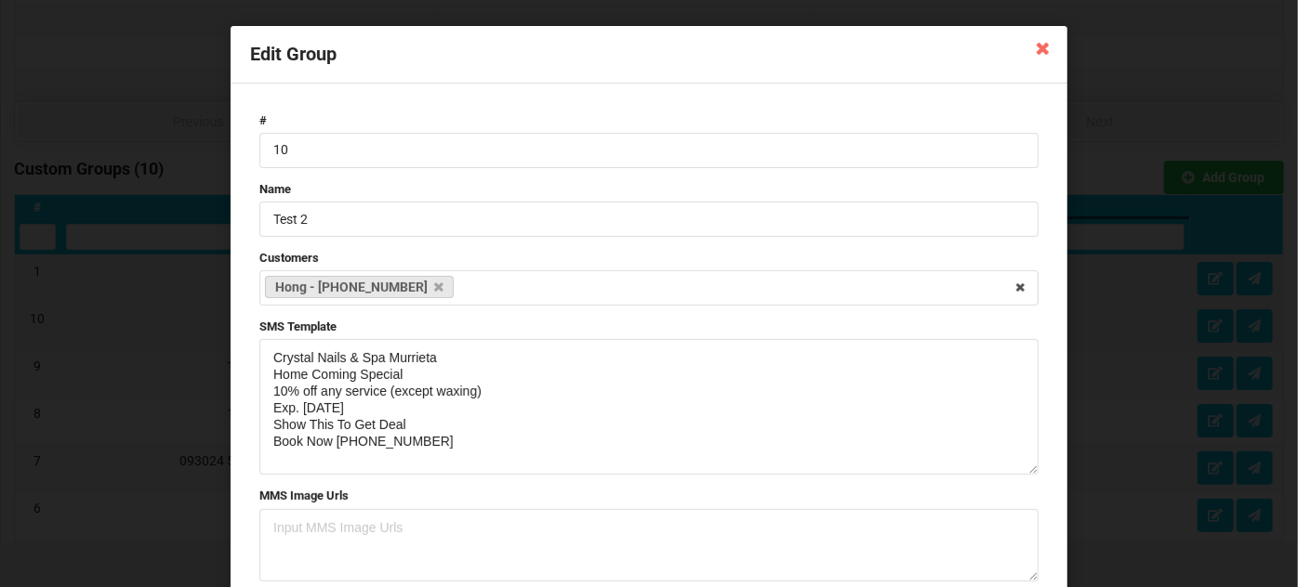
drag, startPoint x: 1031, startPoint y: 406, endPoint x: 1017, endPoint y: 467, distance: 62.0
click at [1032, 469] on textarea "Crystal Nails & Spa Murrieta Home Coming Special 10% off any service (except wa…" at bounding box center [648, 407] width 779 height 136
drag, startPoint x: 468, startPoint y: 442, endPoint x: 225, endPoint y: 341, distance: 263.8
click at [225, 341] on div "Edit Group # 10 Name Test 2 Customers Hong - [PHONE_NUMBER] Select Customers Cu…" at bounding box center [649, 293] width 1298 height 587
paste textarea "Off All Services - Excluded Waxing Expired"
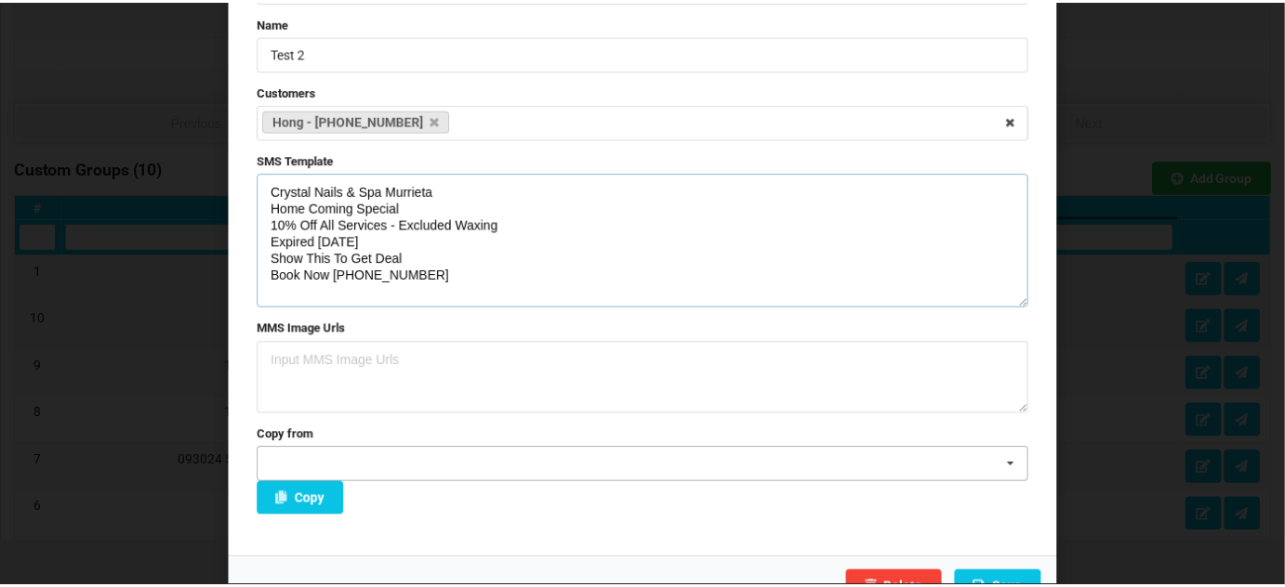
scroll to position [195, 0]
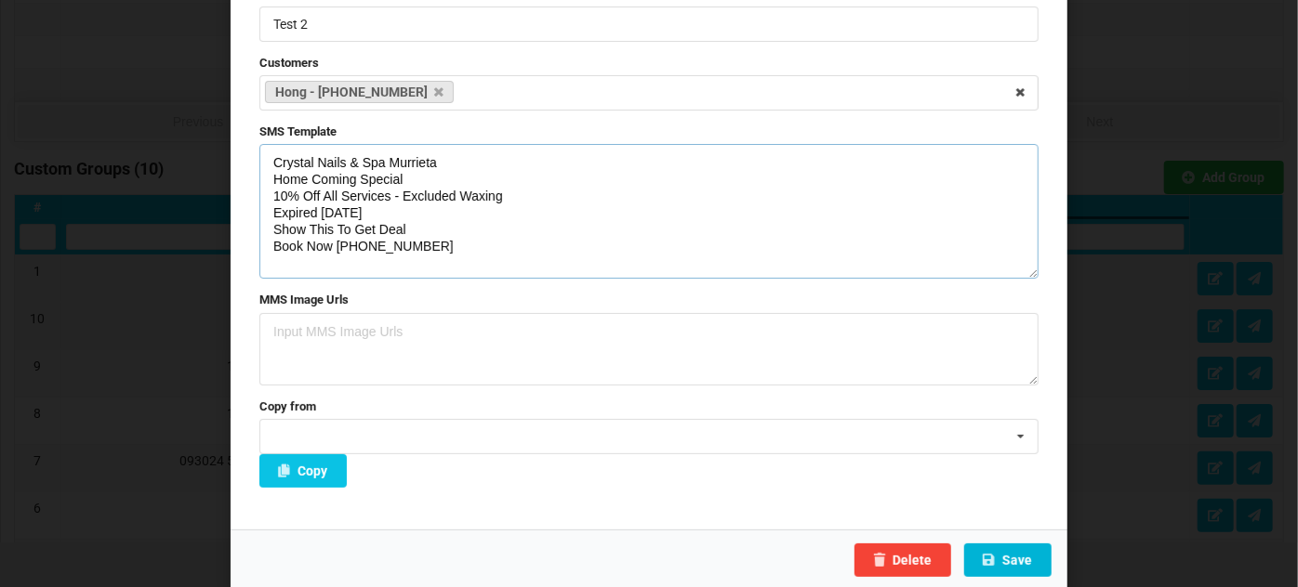
type textarea "Crystal Nails & Spa Murrieta Home Coming Special 10% Off All Services - Exclude…"
click at [1016, 557] on button "Save" at bounding box center [1007, 560] width 87 height 33
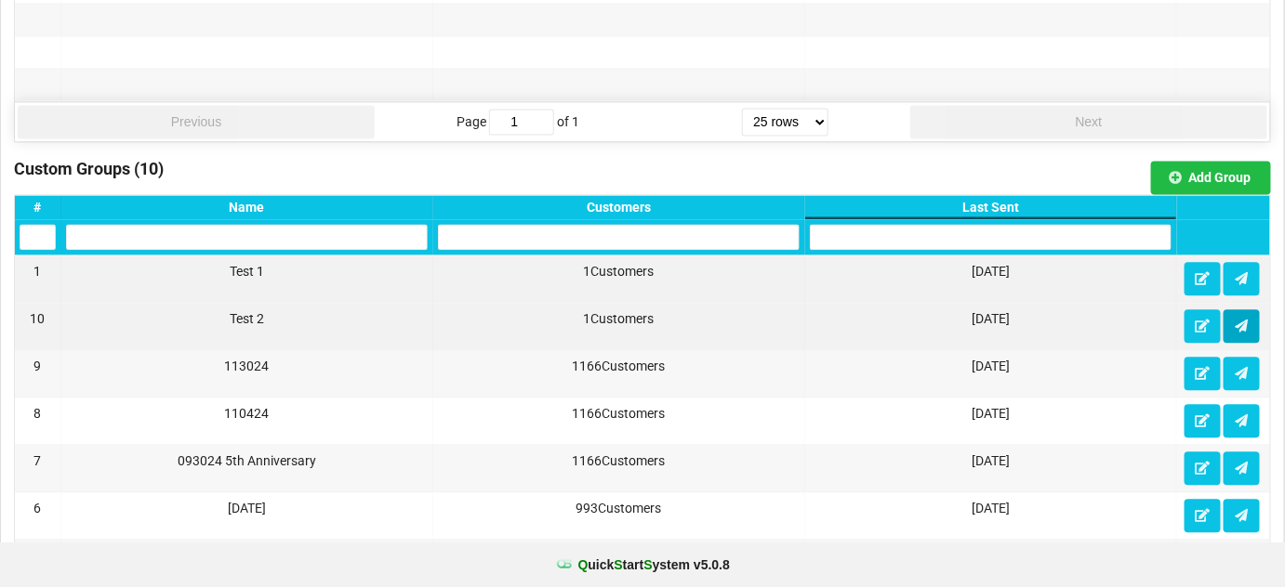
click at [1236, 320] on icon at bounding box center [1241, 325] width 16 height 11
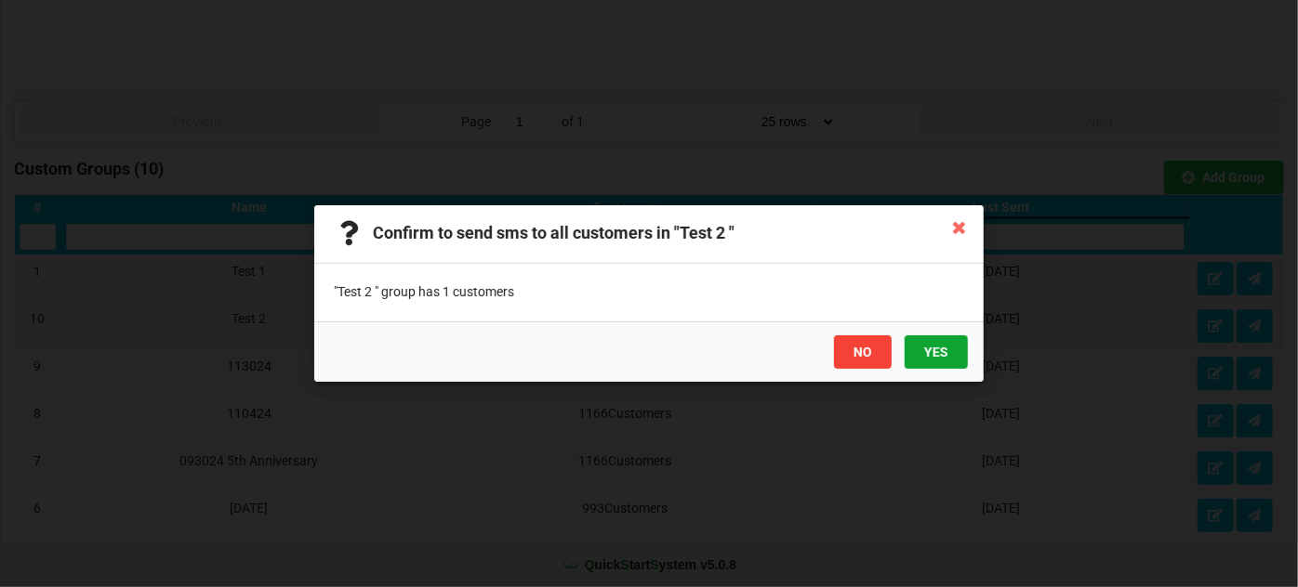
click at [946, 349] on button "YES" at bounding box center [935, 352] width 63 height 33
